Goal: Check status: Check status

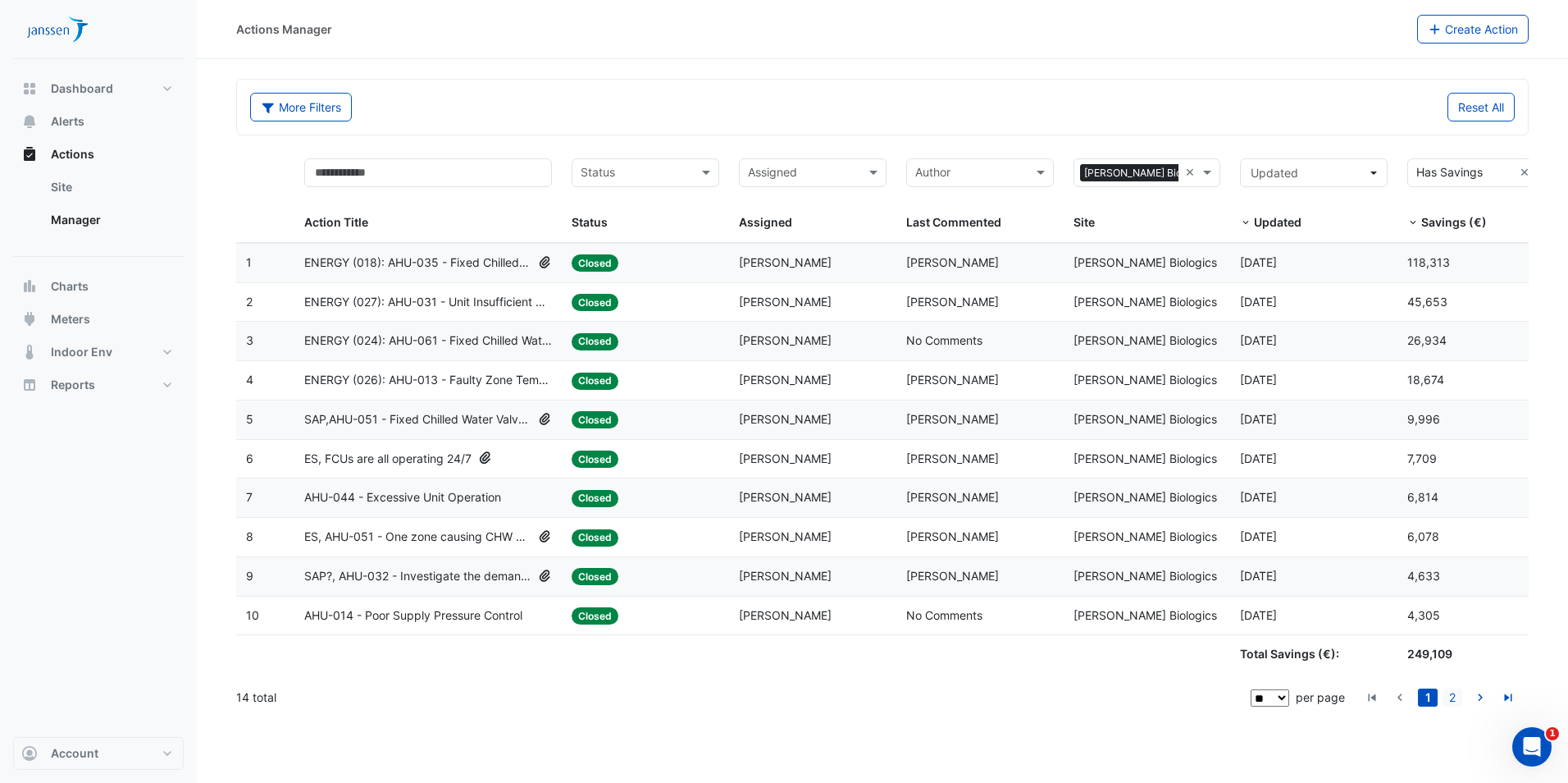
click at [776, 355] on link "2" at bounding box center [1453, 697] width 20 height 18
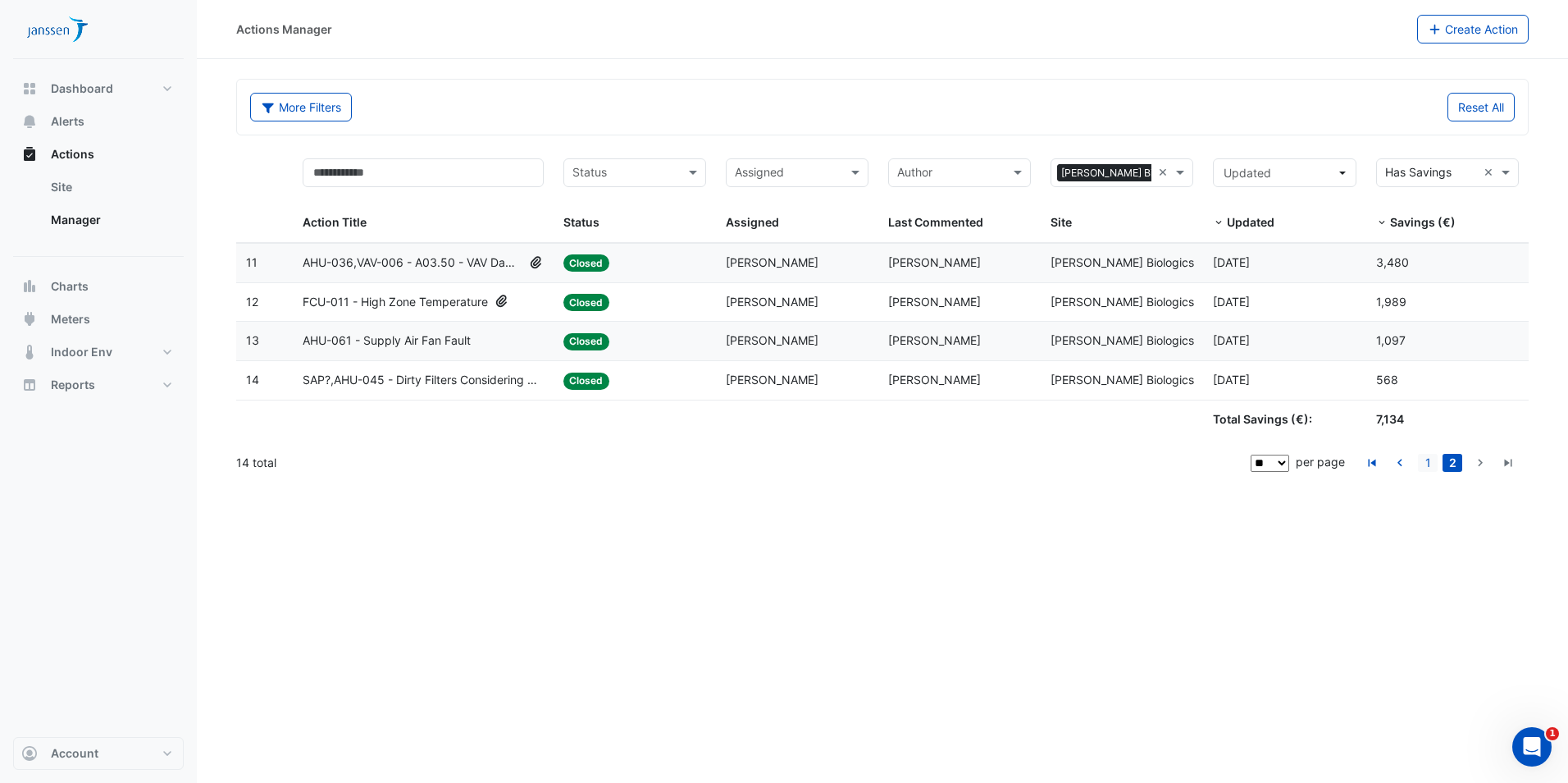
click at [776, 355] on link "1" at bounding box center [1428, 462] width 20 height 18
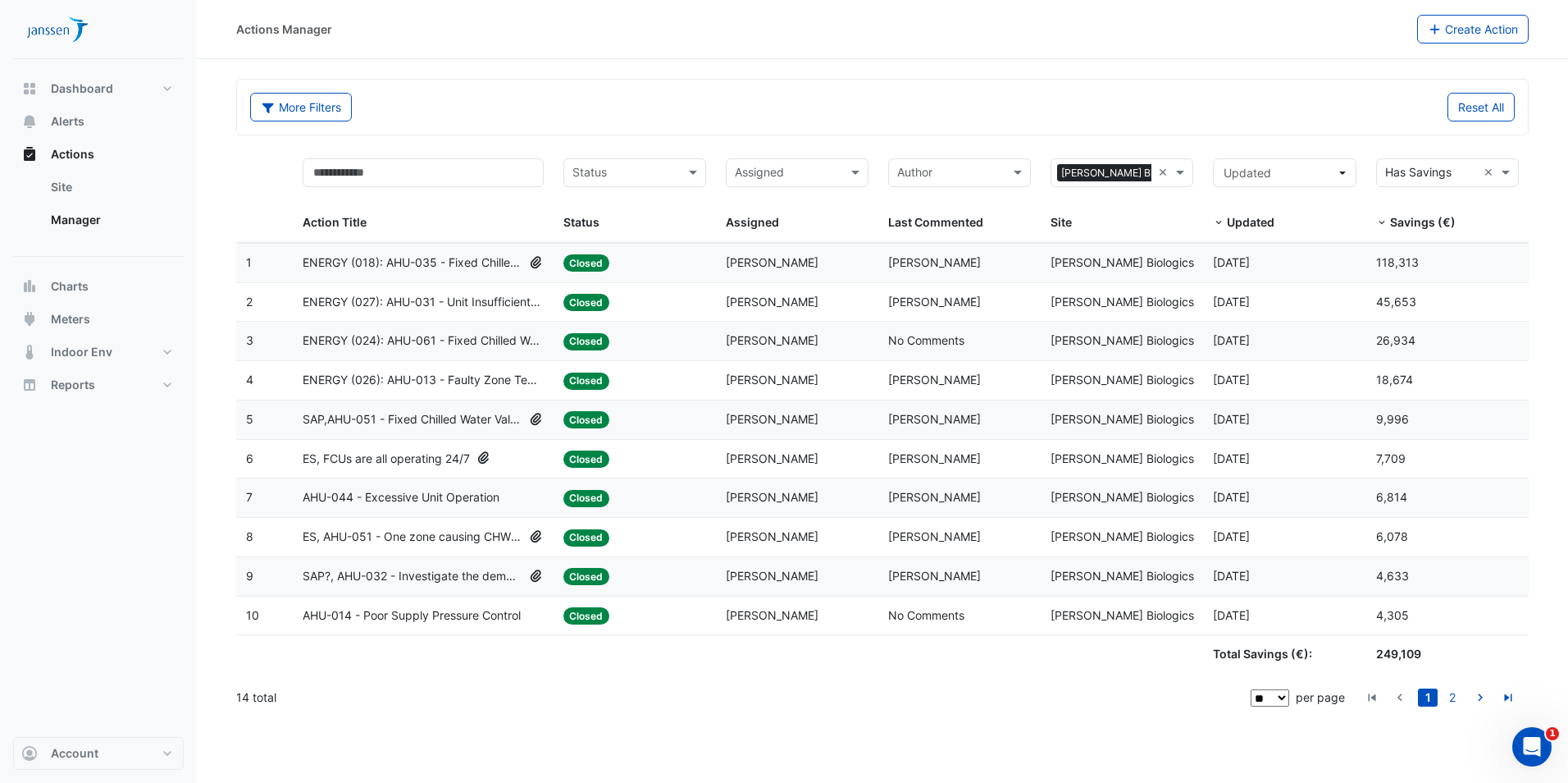
click at [395, 261] on span "ENERGY (018): AHU-035 - Fixed Chilled Water Valve Position" at bounding box center [413, 262] width 220 height 19
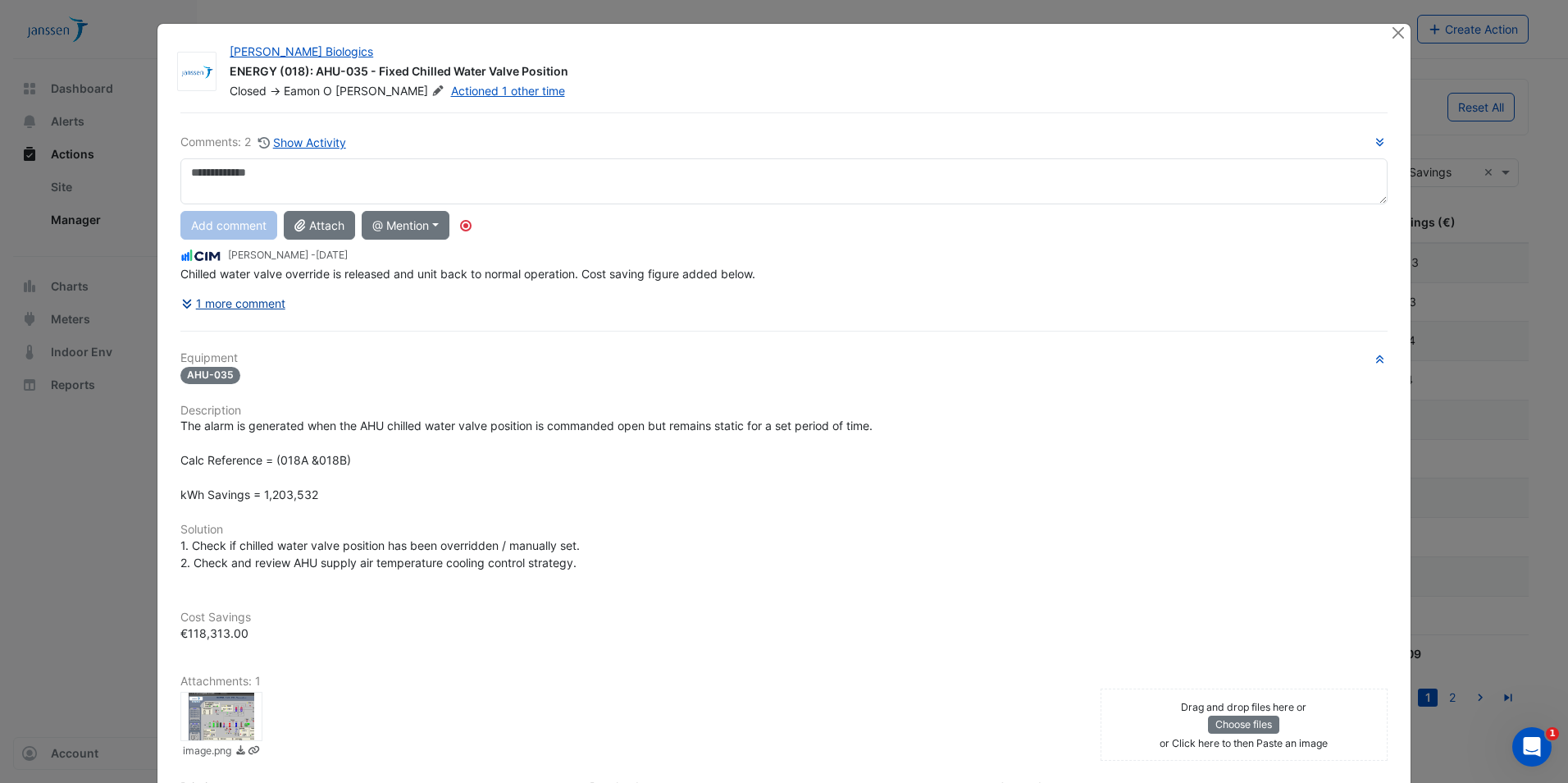
click at [228, 302] on button "1 more comment" at bounding box center [232, 303] width 105 height 29
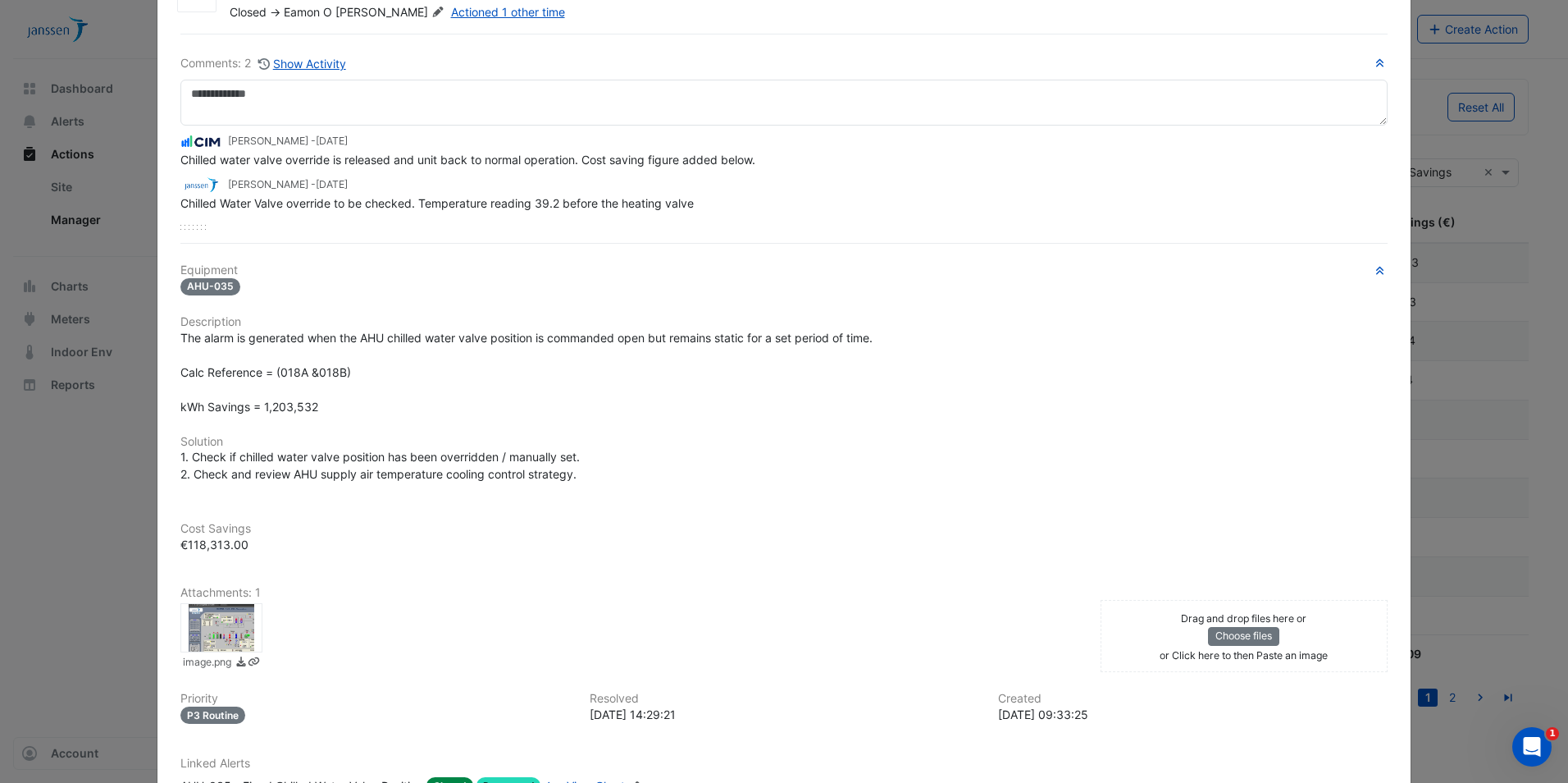
scroll to position [203, 0]
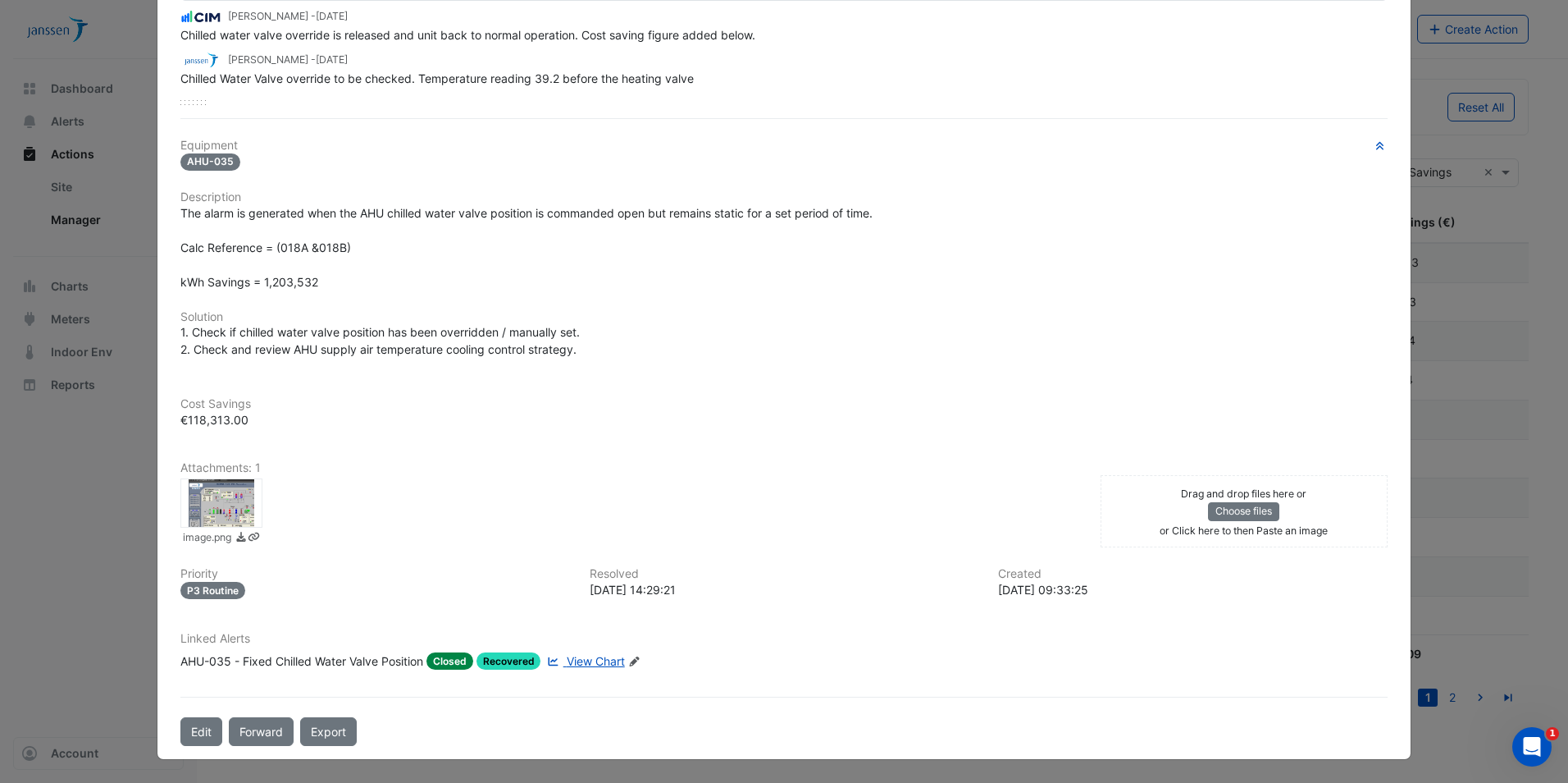
click at [124, 355] on ngb-modal-window "Janssen Biologics ENERGY (018): AHU-035 - Fixed Chilled Water Valve Position Cl…" at bounding box center [784, 391] width 1568 height 783
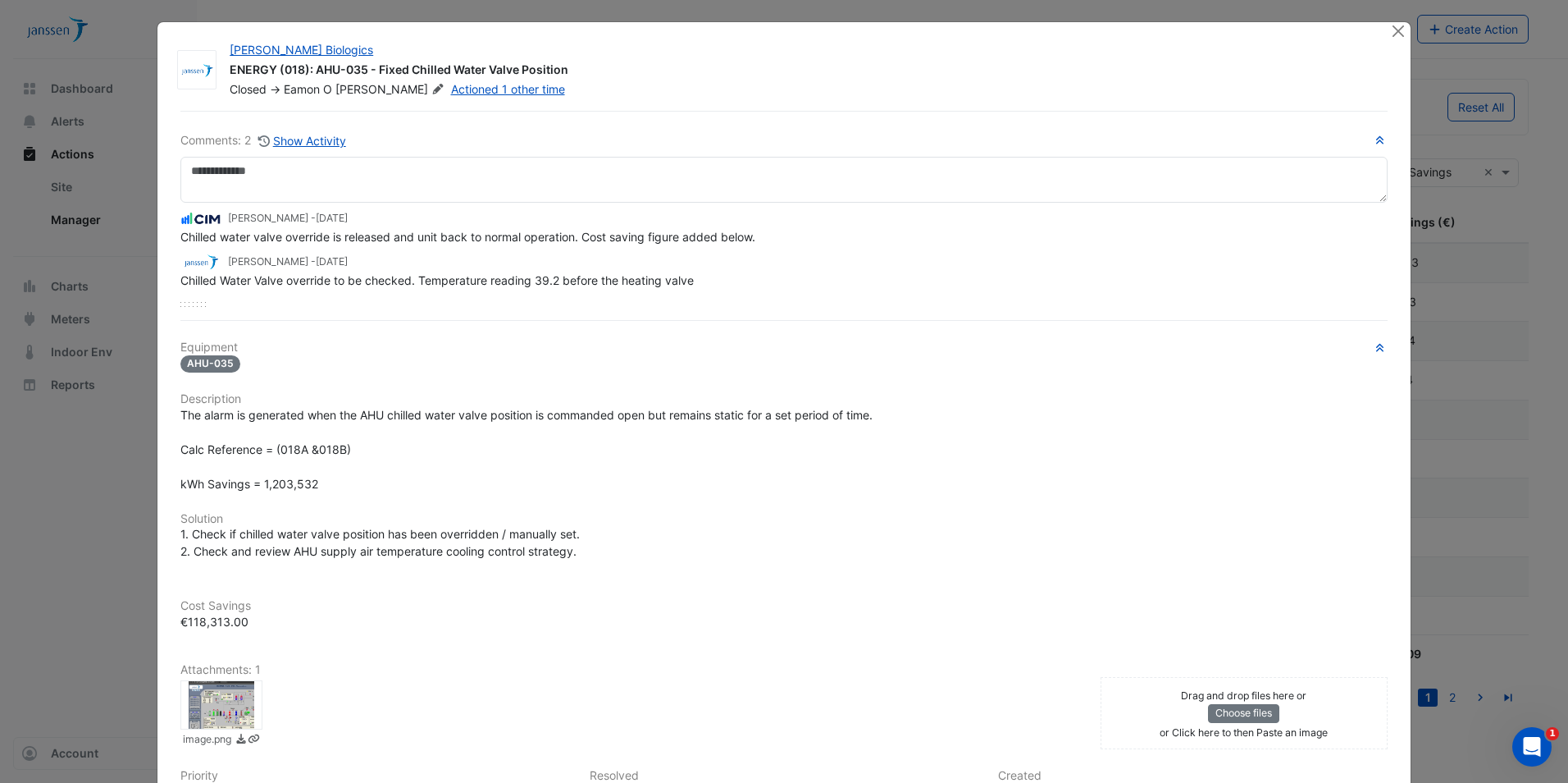
scroll to position [0, 0]
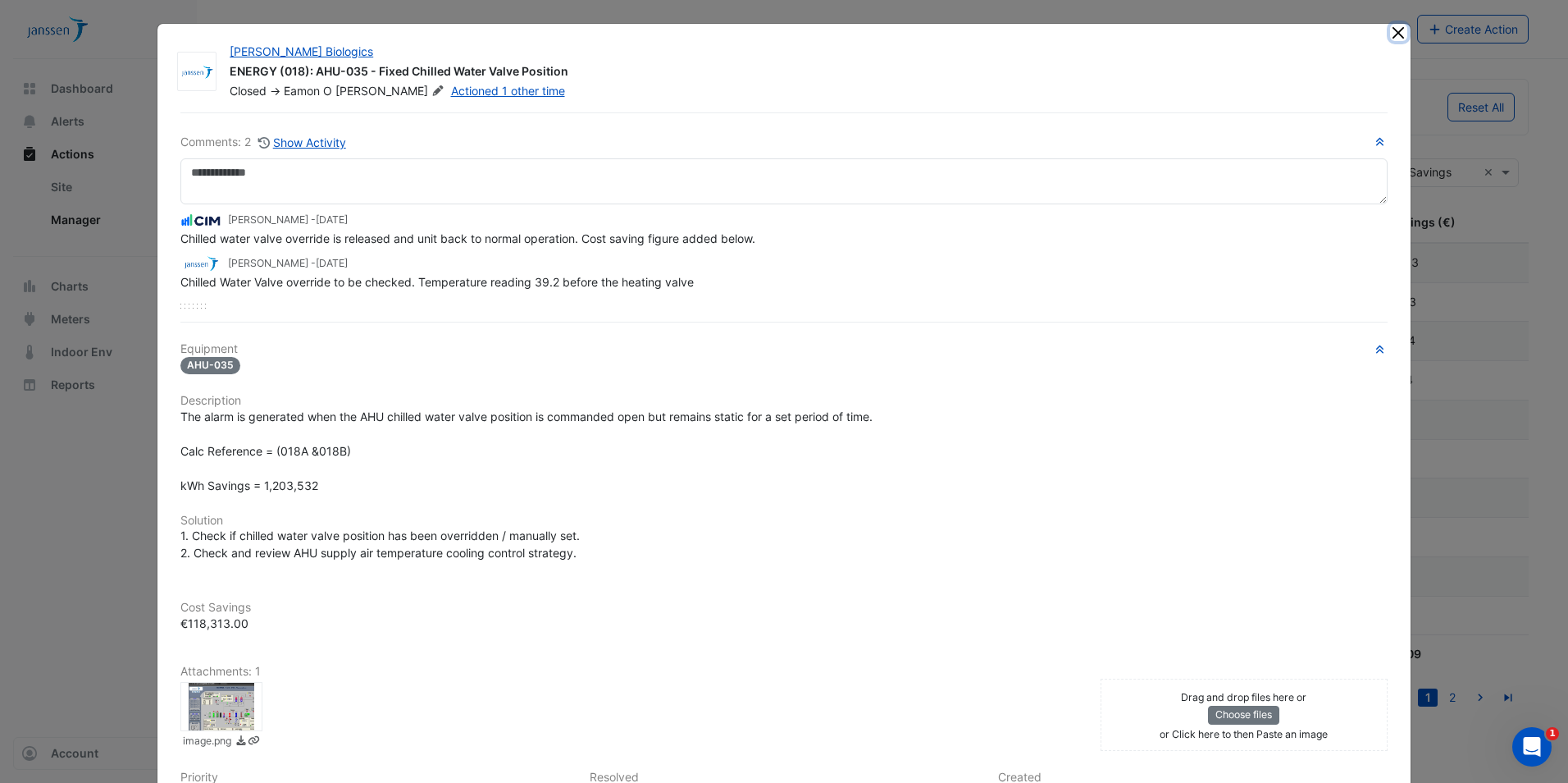
click at [776, 36] on button "Close" at bounding box center [1399, 32] width 17 height 17
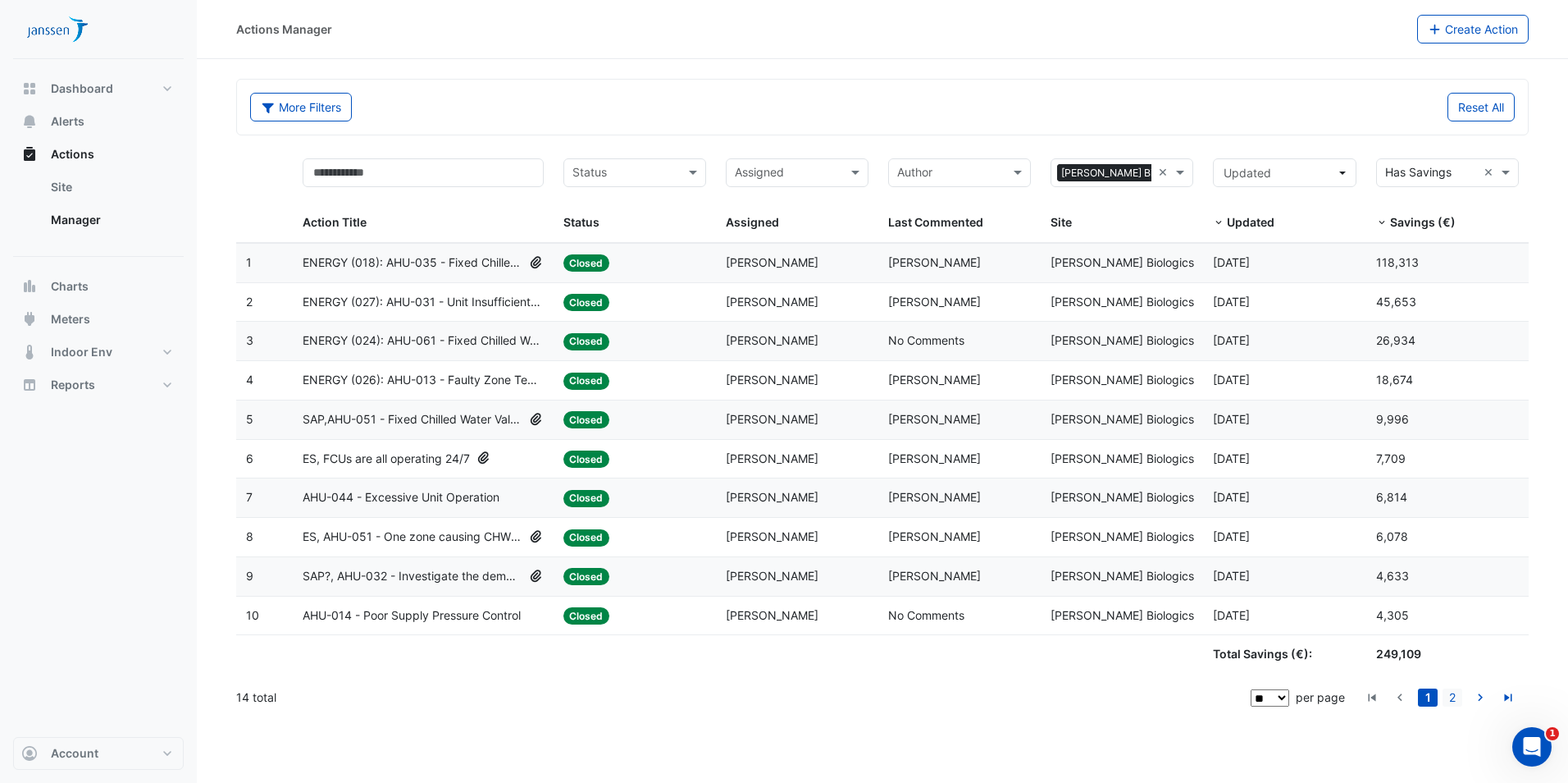
click at [776, 355] on link "2" at bounding box center [1453, 697] width 20 height 18
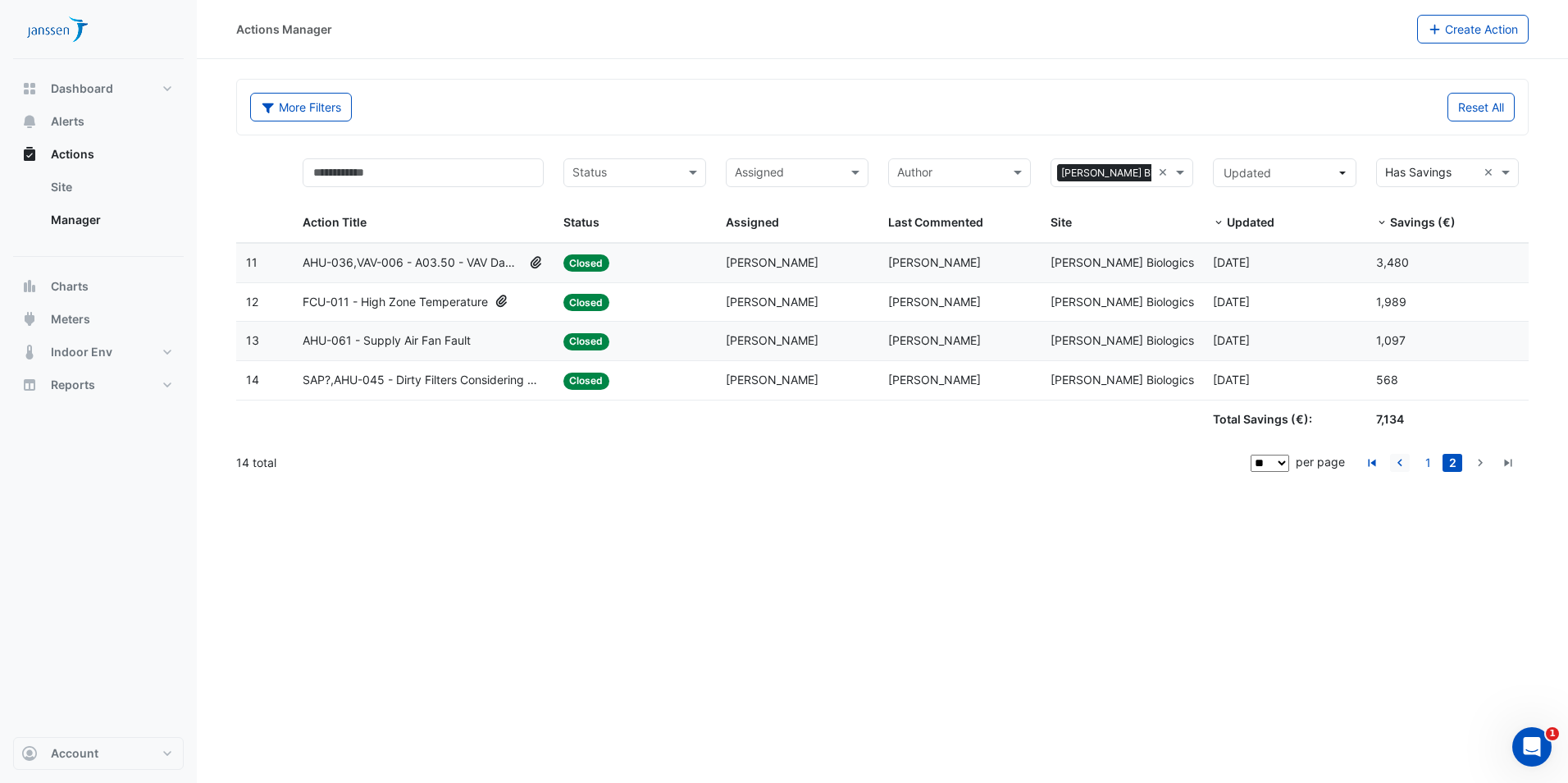
click at [776, 355] on icon "go to previous page" at bounding box center [1400, 464] width 20 height 17
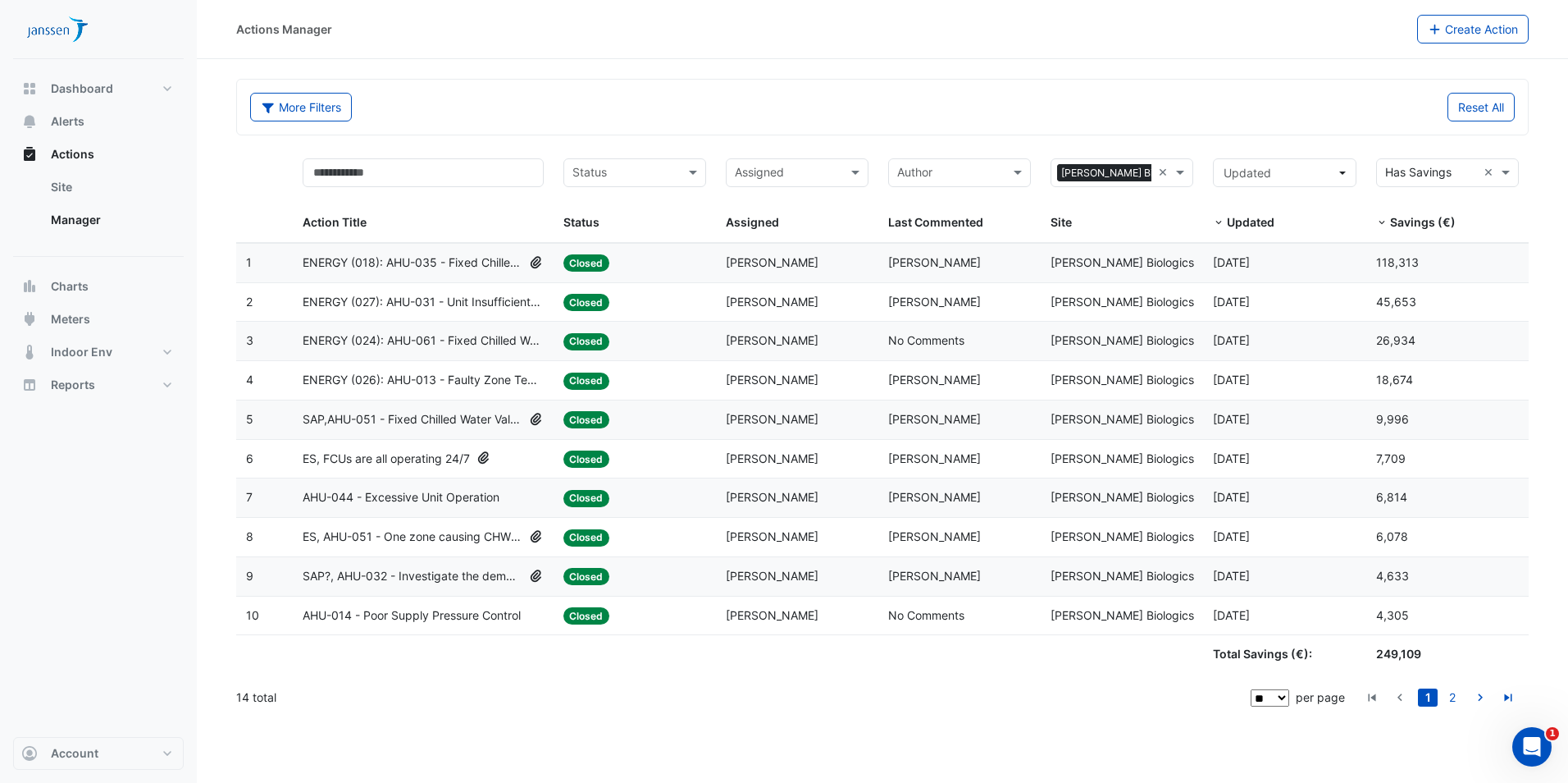
click at [404, 260] on span "ENERGY (018): AHU-035 - Fixed Chilled Water Valve Position" at bounding box center [413, 262] width 220 height 19
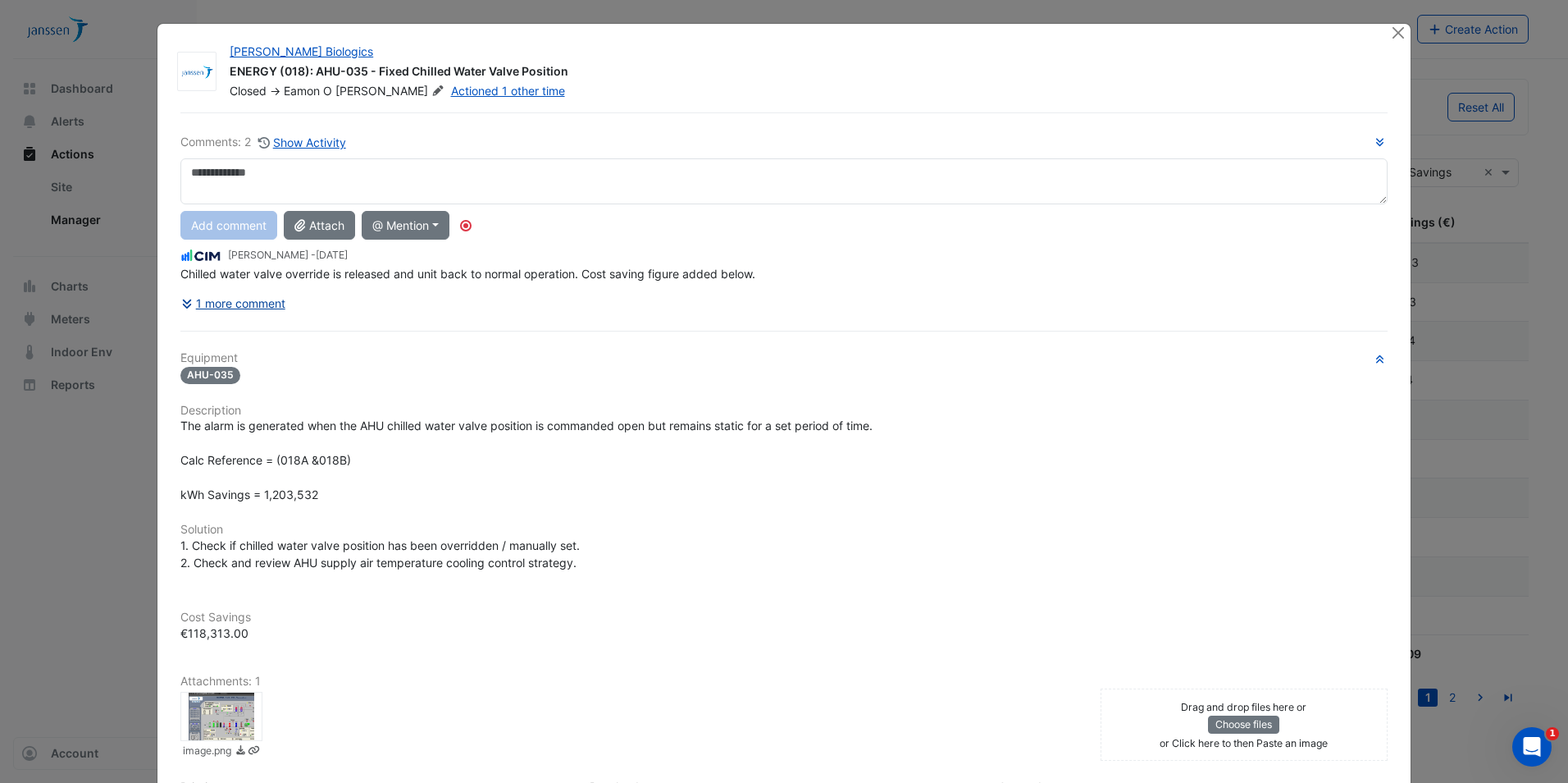
click at [256, 307] on button "1 more comment" at bounding box center [232, 303] width 105 height 29
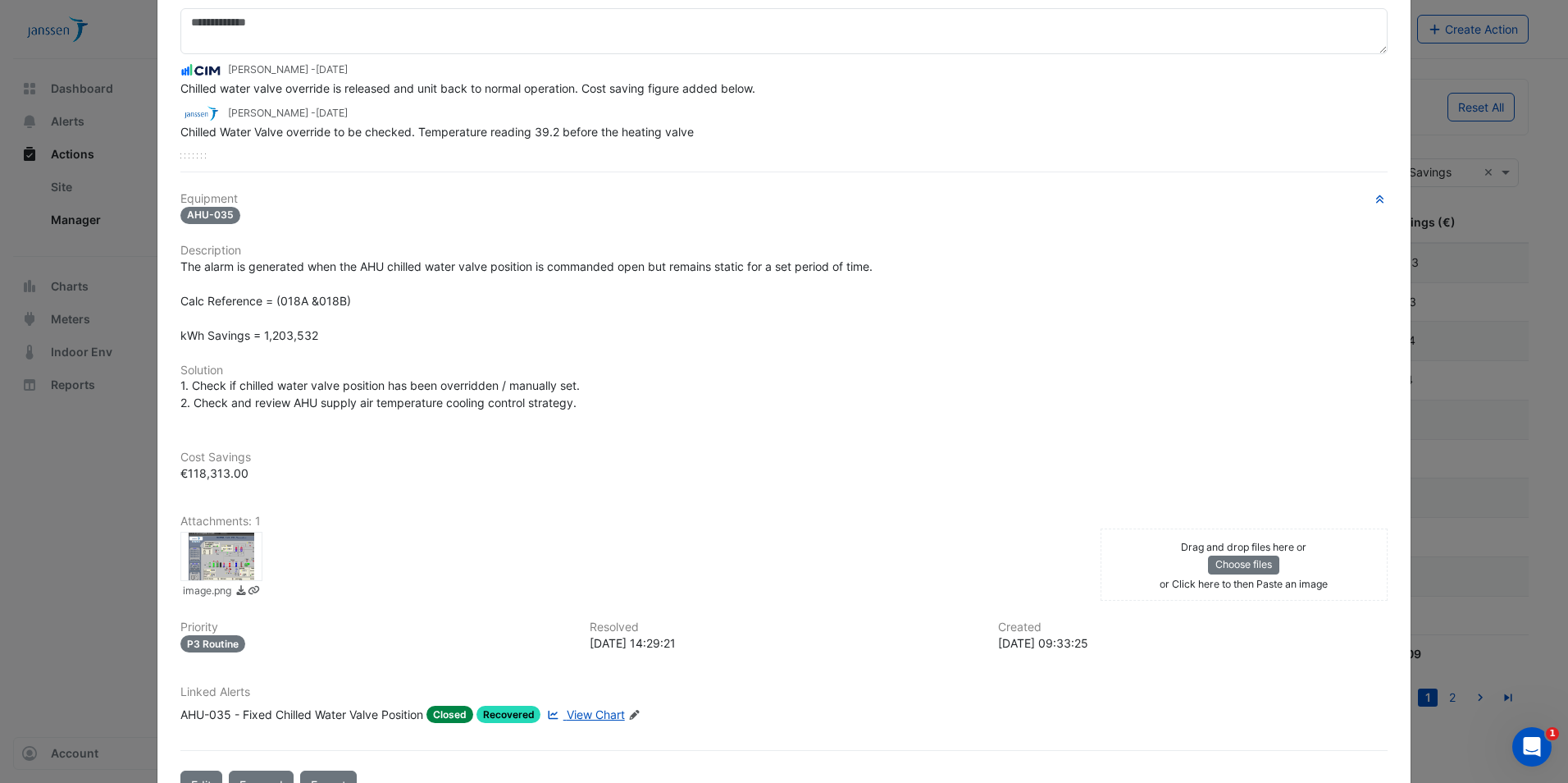
scroll to position [164, 0]
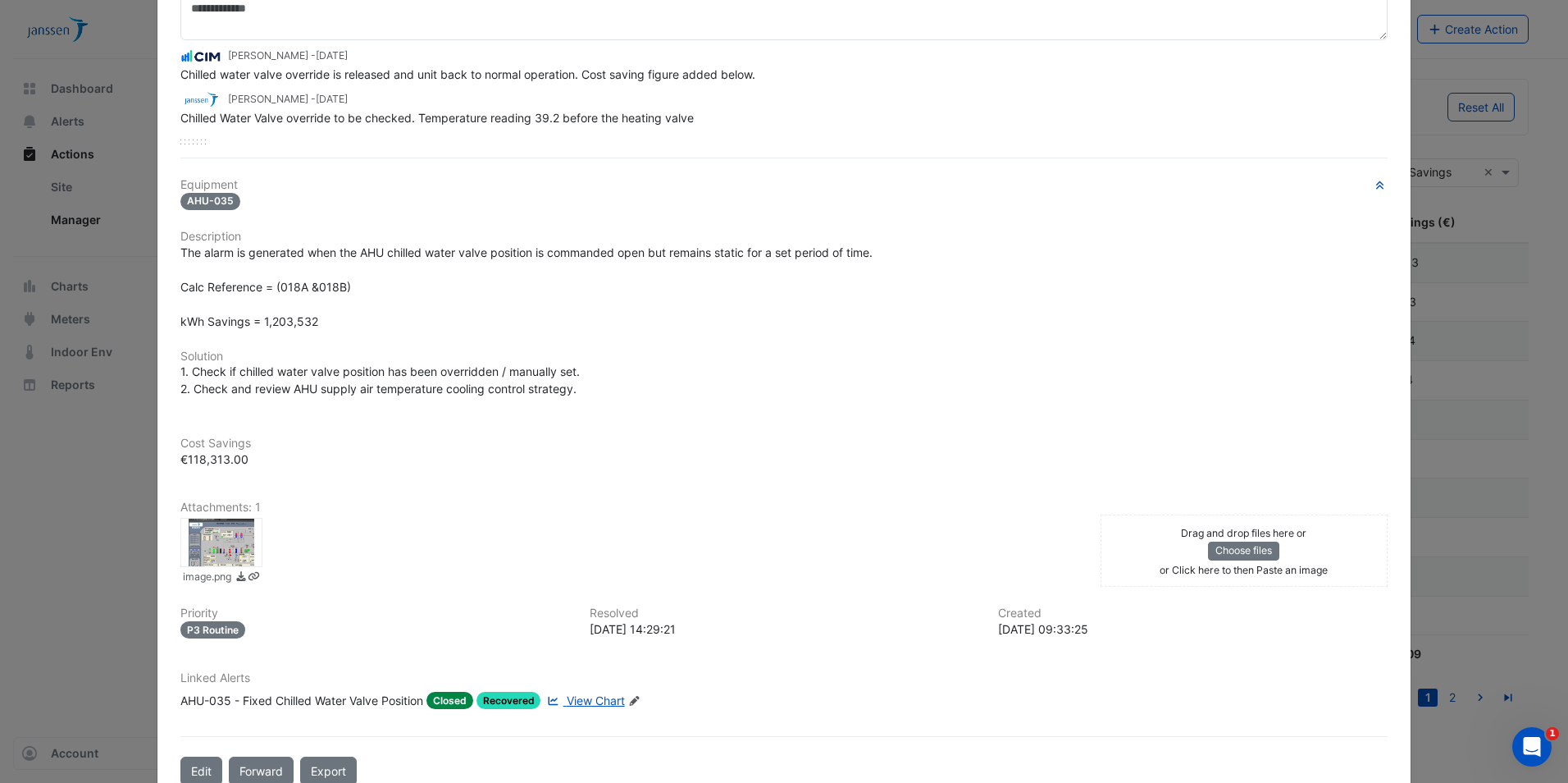
click at [594, 355] on span "View Chart" at bounding box center [596, 700] width 58 height 14
click at [199, 355] on div at bounding box center [221, 541] width 82 height 49
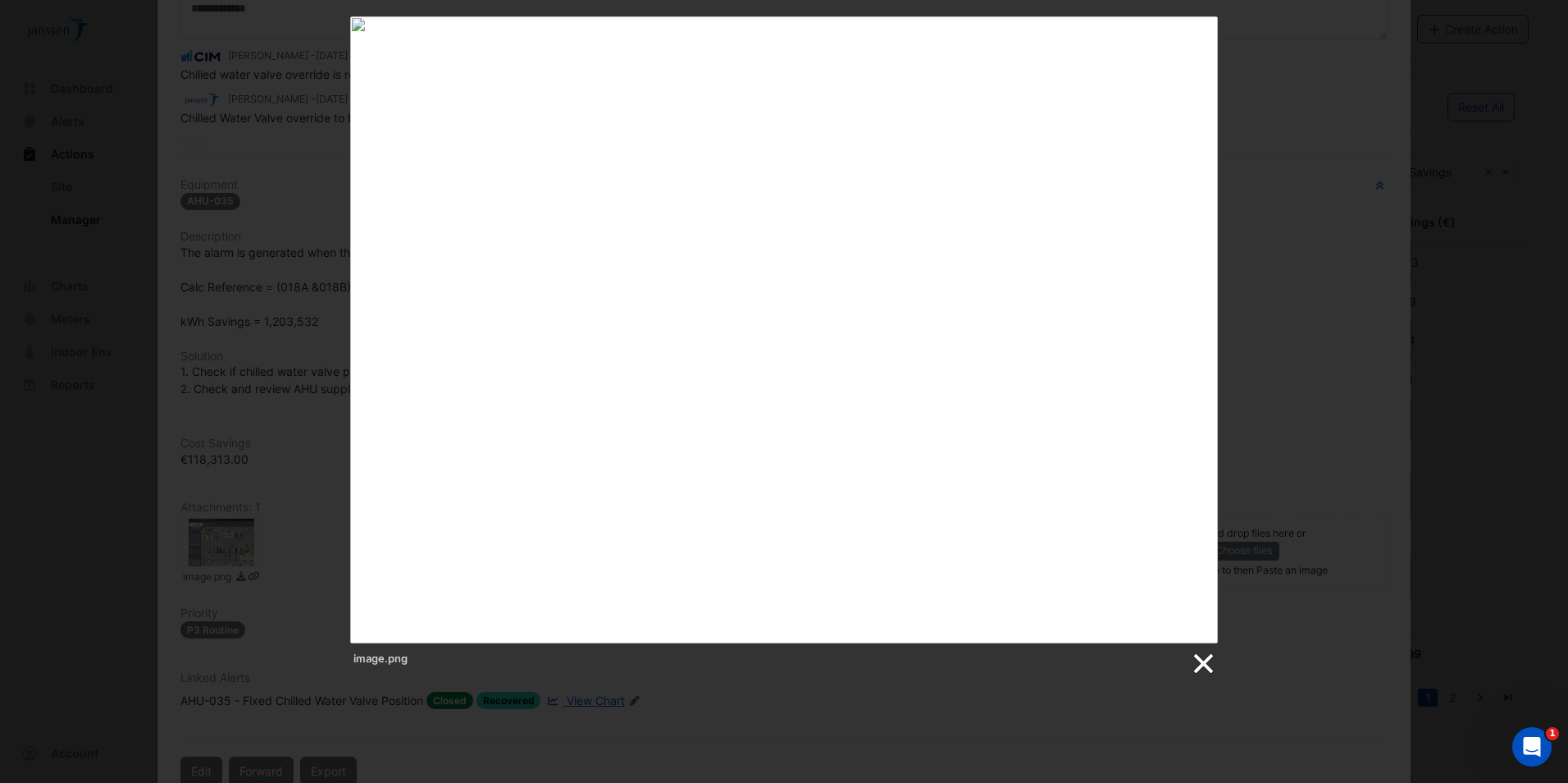
click at [776, 355] on link at bounding box center [1203, 663] width 25 height 25
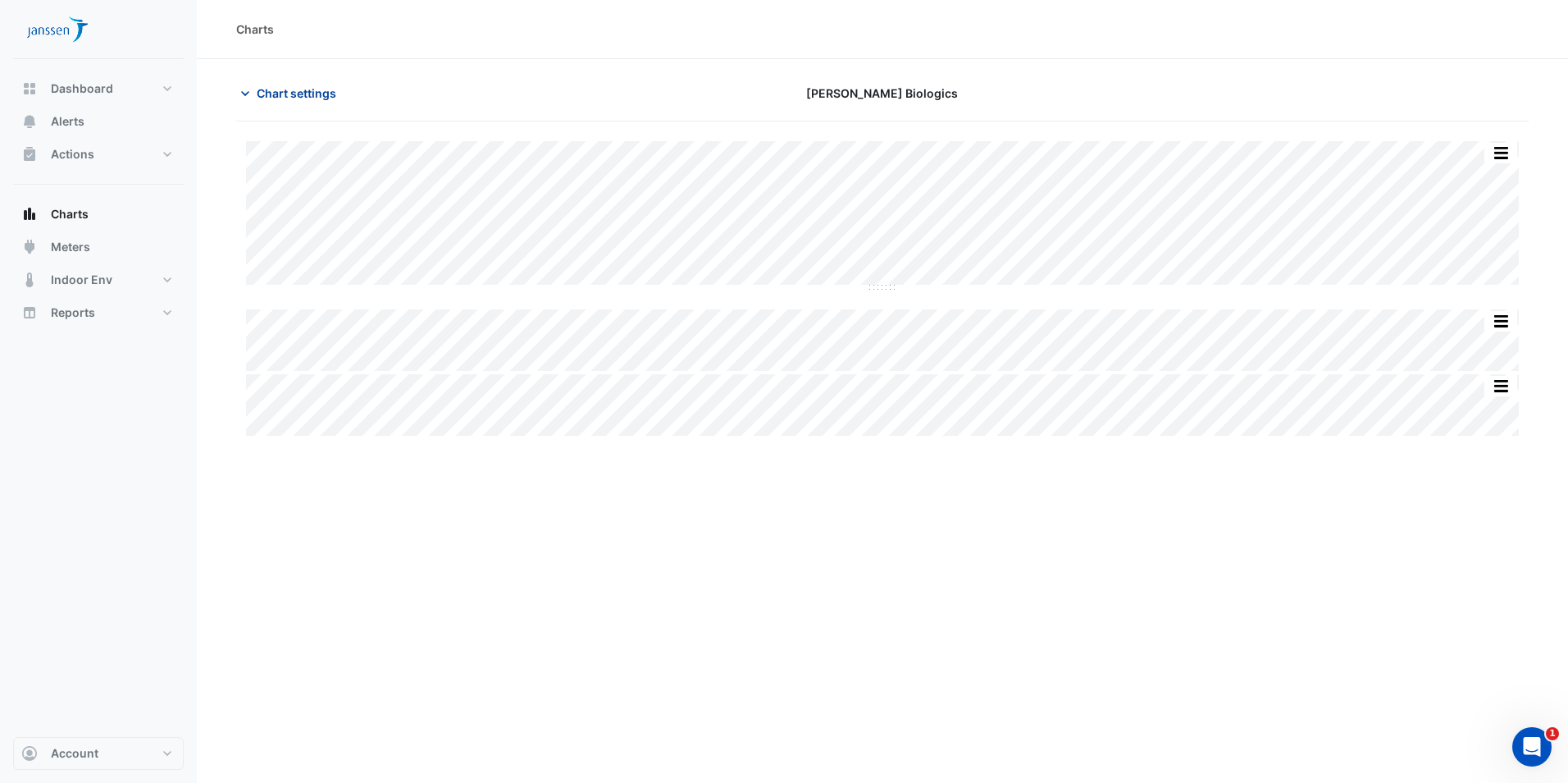
click at [264, 93] on span "Chart settings" at bounding box center [296, 93] width 80 height 17
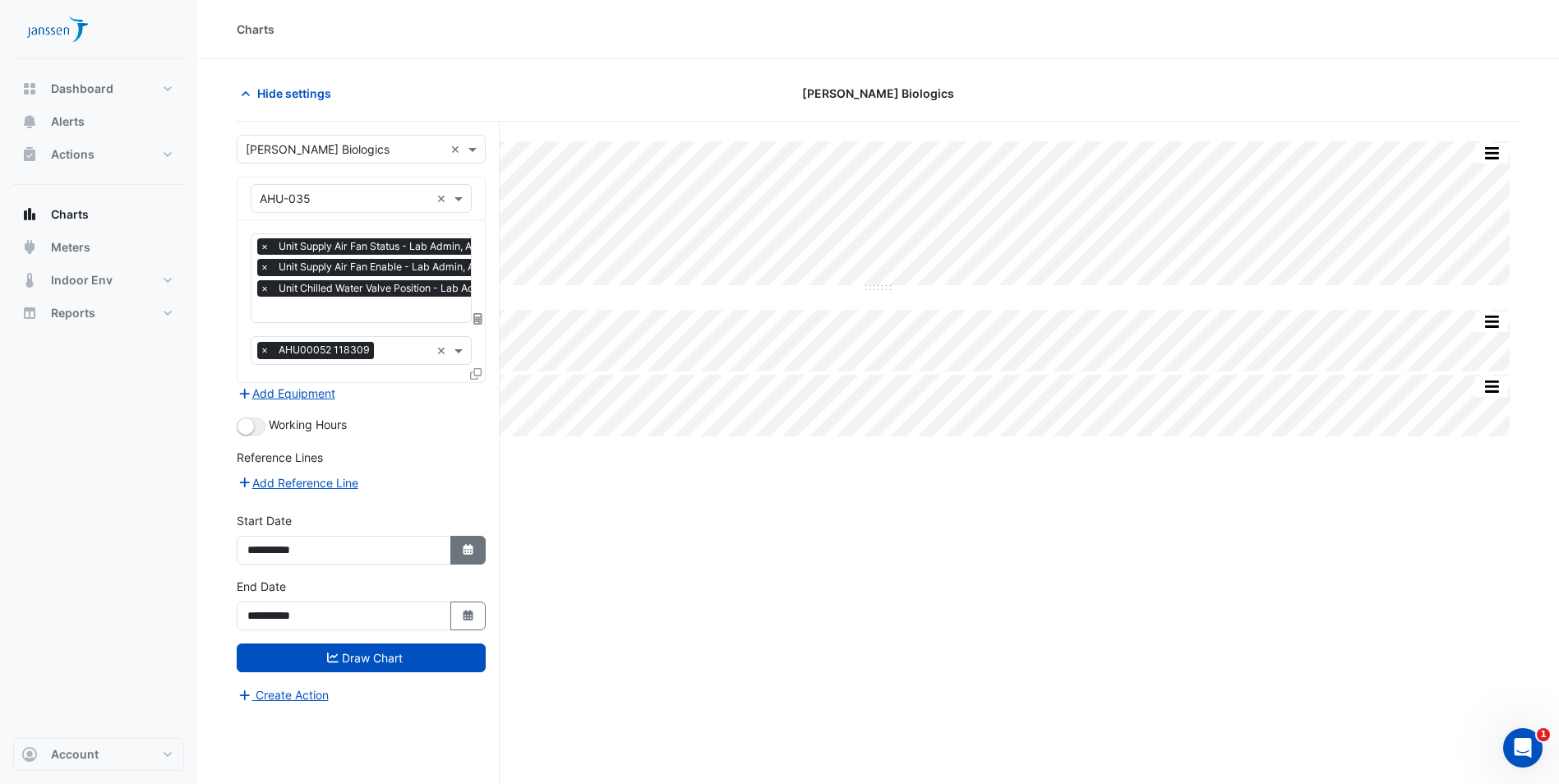
click at [458, 555] on button "Select Date" at bounding box center [468, 550] width 36 height 29
select select "*"
select select "****"
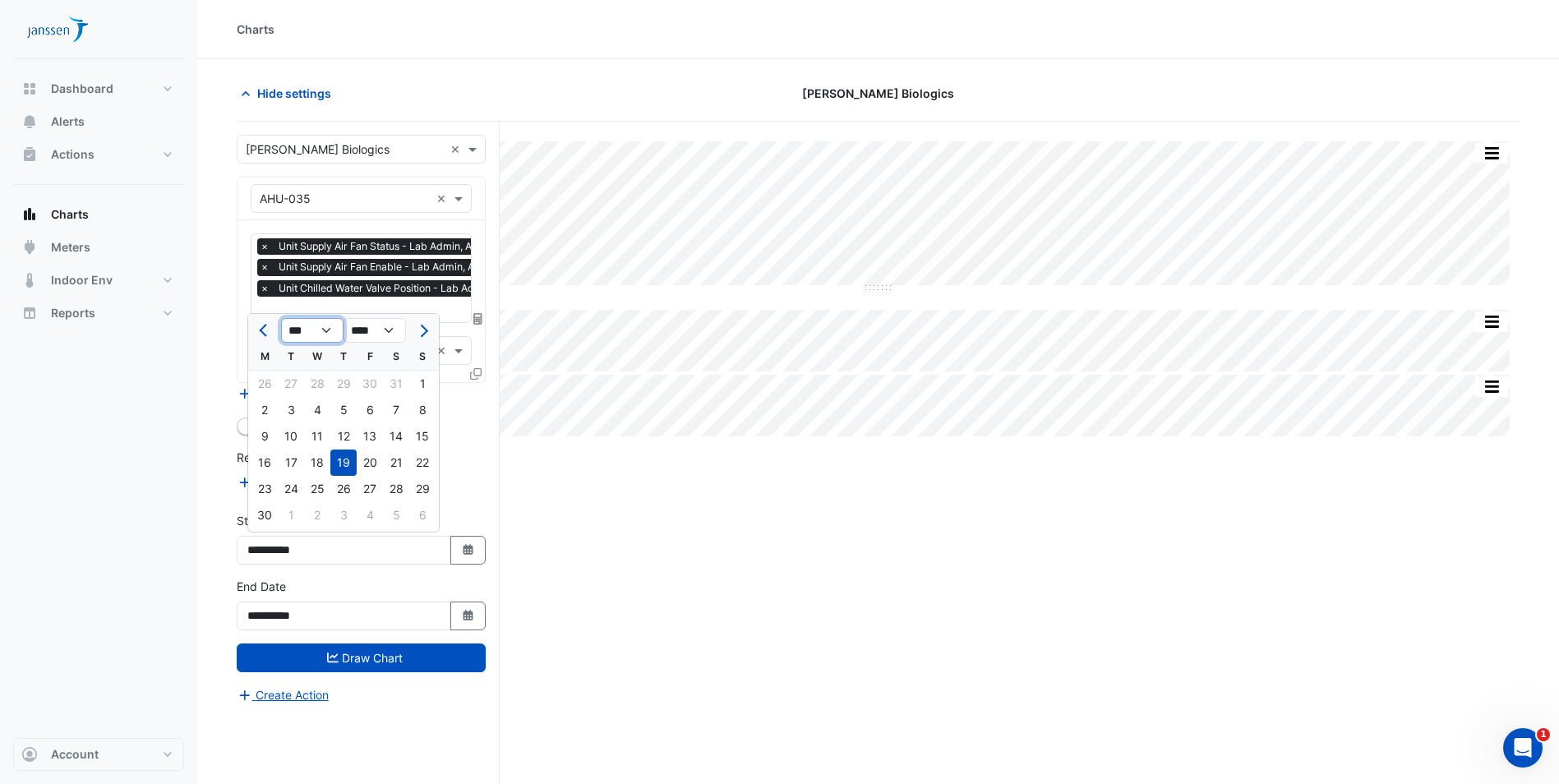
click at [306, 333] on select "*** *** *** *** *** *** *** *** *** ***" at bounding box center [312, 330] width 62 height 25
select select "*"
click at [281, 318] on select "*** *** *** *** *** *** *** *** *** ***" at bounding box center [312, 330] width 62 height 25
click at [316, 387] on div "1" at bounding box center [318, 384] width 27 height 27
type input "**********"
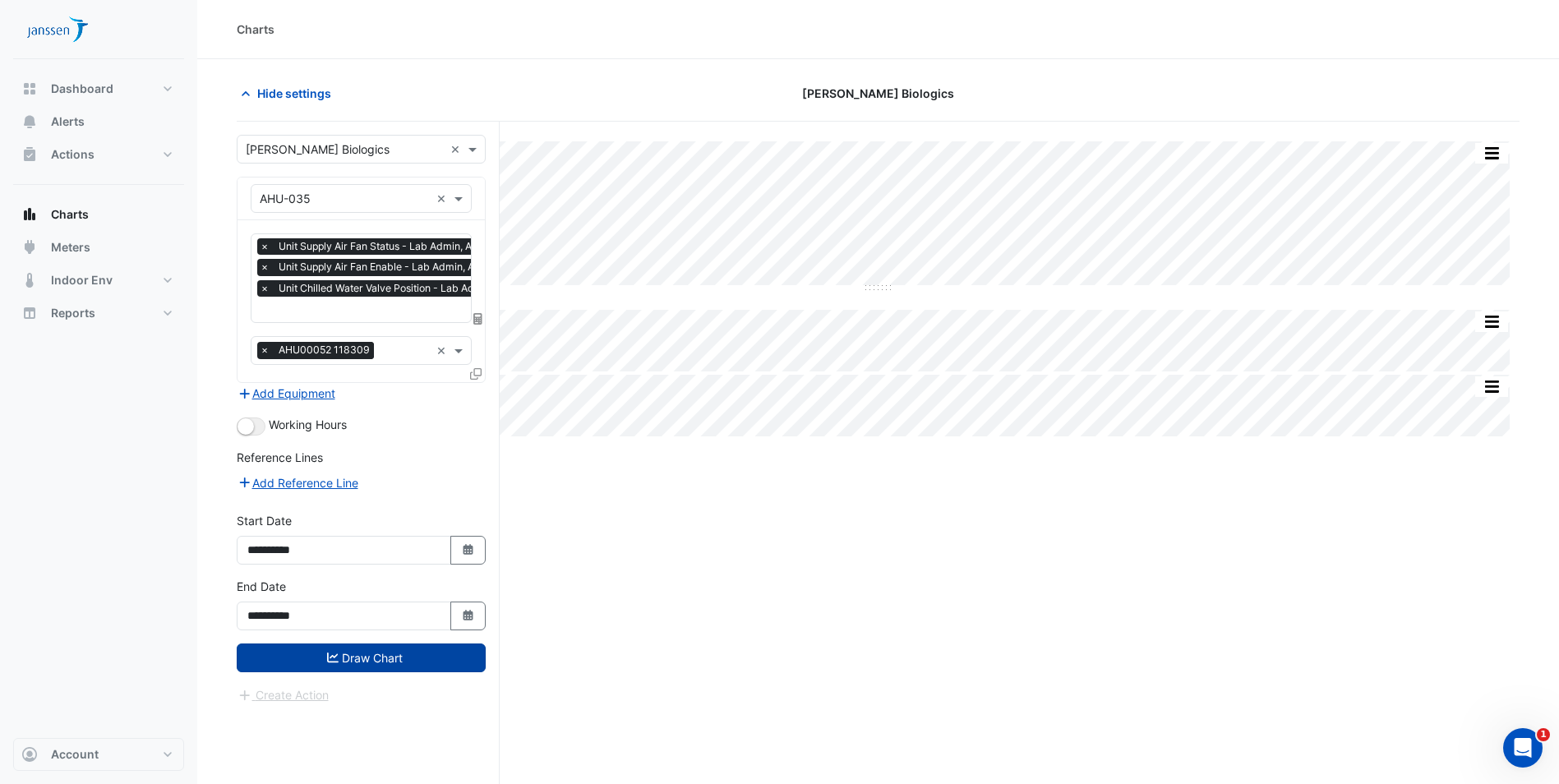
click at [372, 654] on button "Draw Chart" at bounding box center [361, 658] width 249 height 29
